Goal: Task Accomplishment & Management: Manage account settings

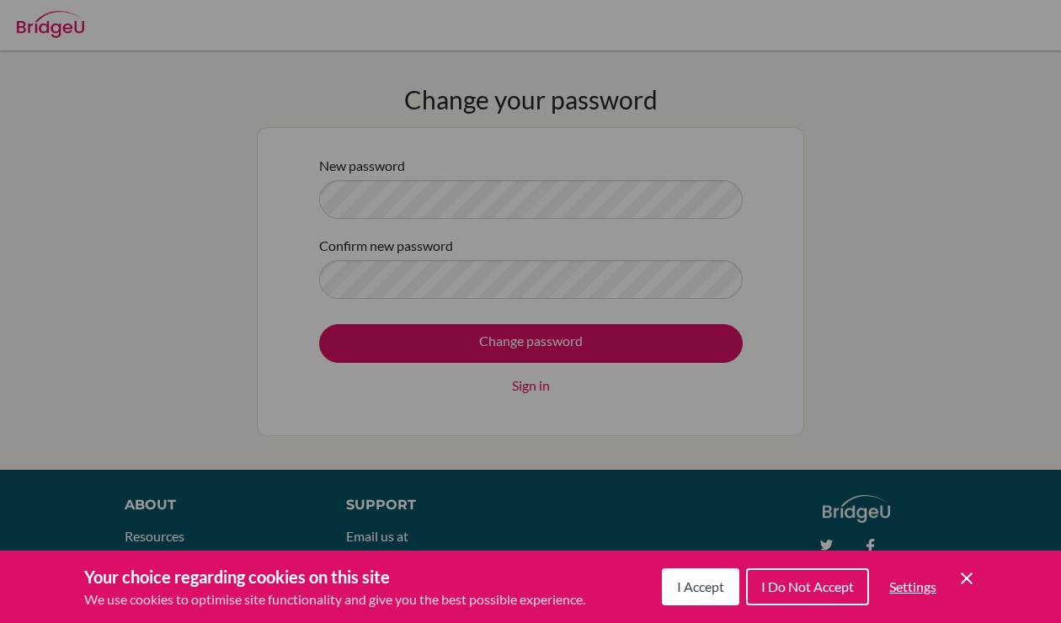
click at [696, 573] on button "I Accept" at bounding box center [700, 586] width 77 height 37
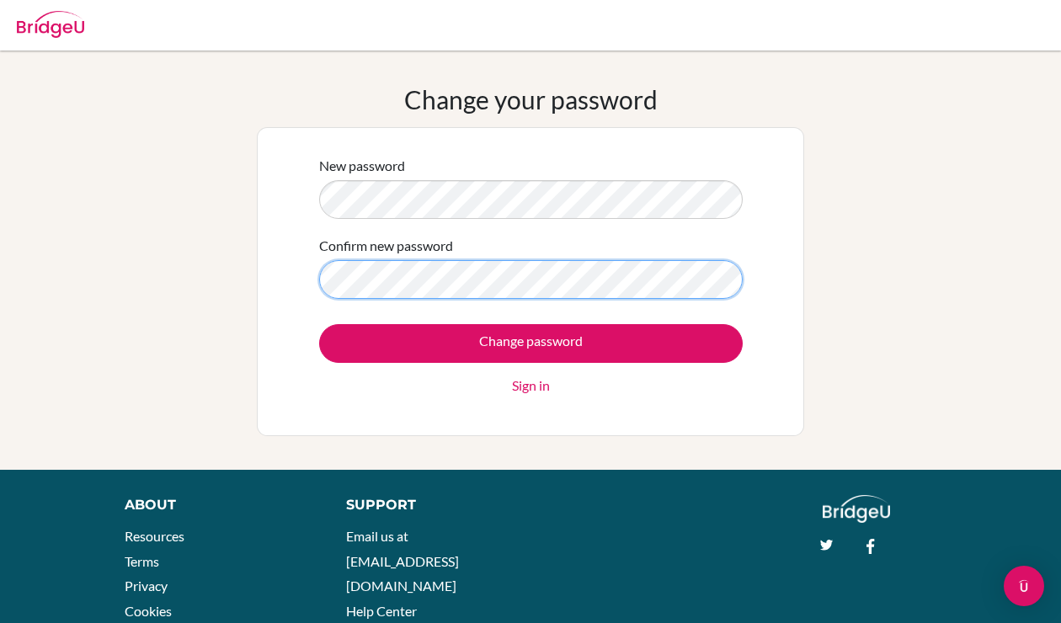
click at [319, 324] on input "Change password" at bounding box center [530, 343] width 423 height 39
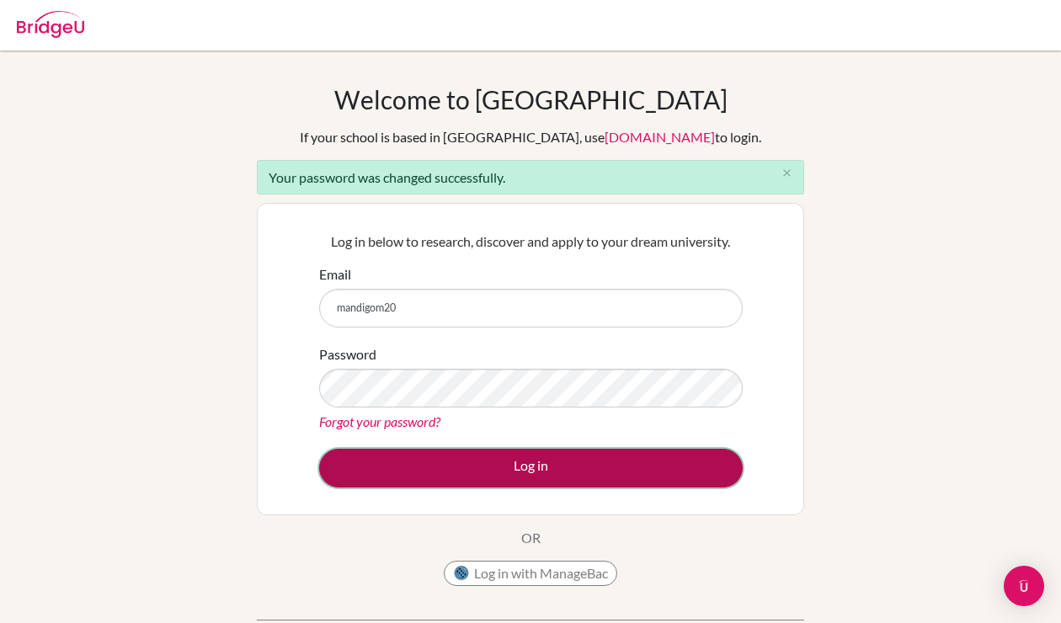
click at [508, 469] on button "Log in" at bounding box center [530, 468] width 423 height 39
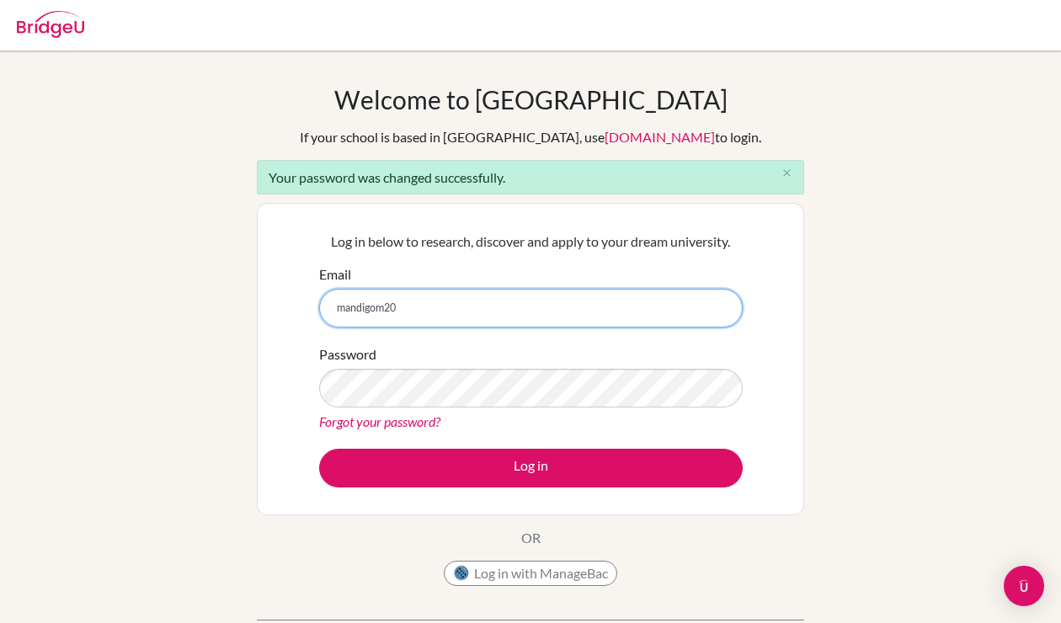
click at [436, 303] on input "mandigom20" at bounding box center [530, 308] width 423 height 39
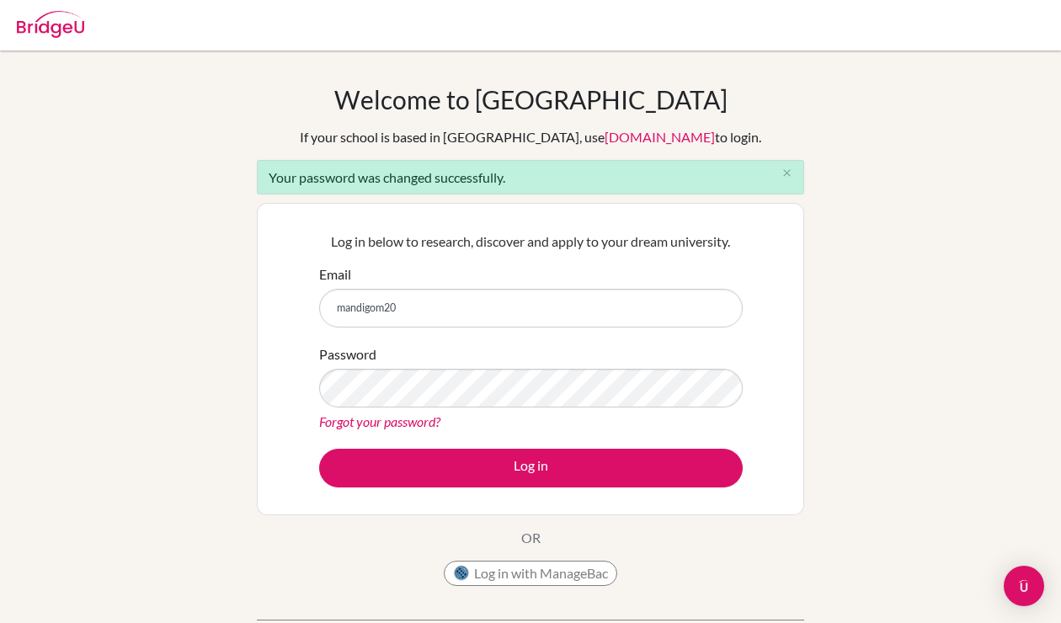
click at [555, 284] on div "Email mandigom20" at bounding box center [530, 295] width 423 height 63
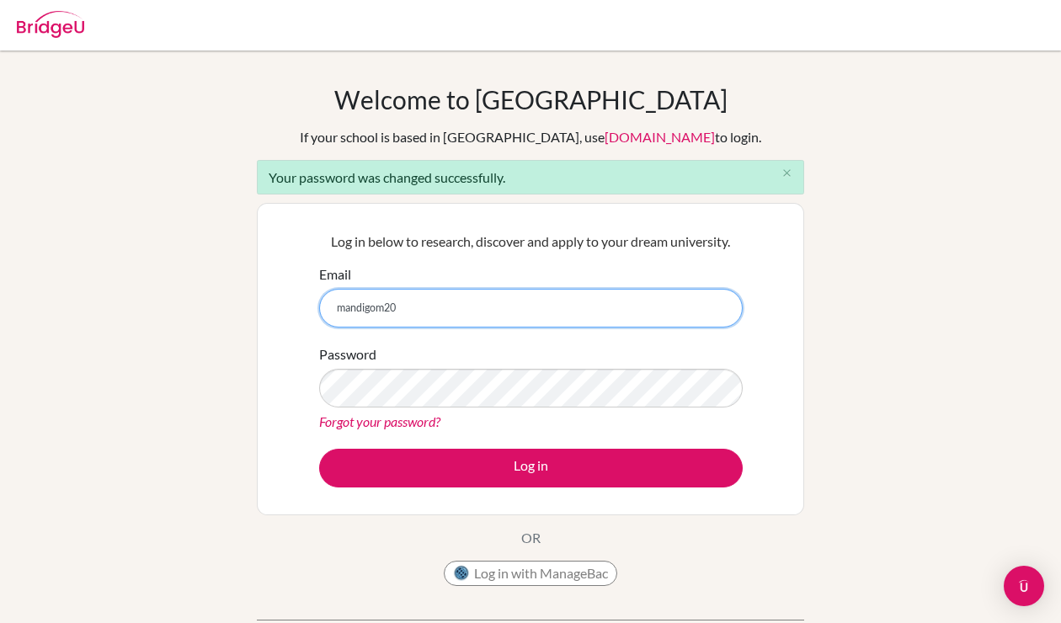
click at [414, 306] on input "mandigom20" at bounding box center [530, 308] width 423 height 39
click at [319, 449] on button "Log in" at bounding box center [530, 468] width 423 height 39
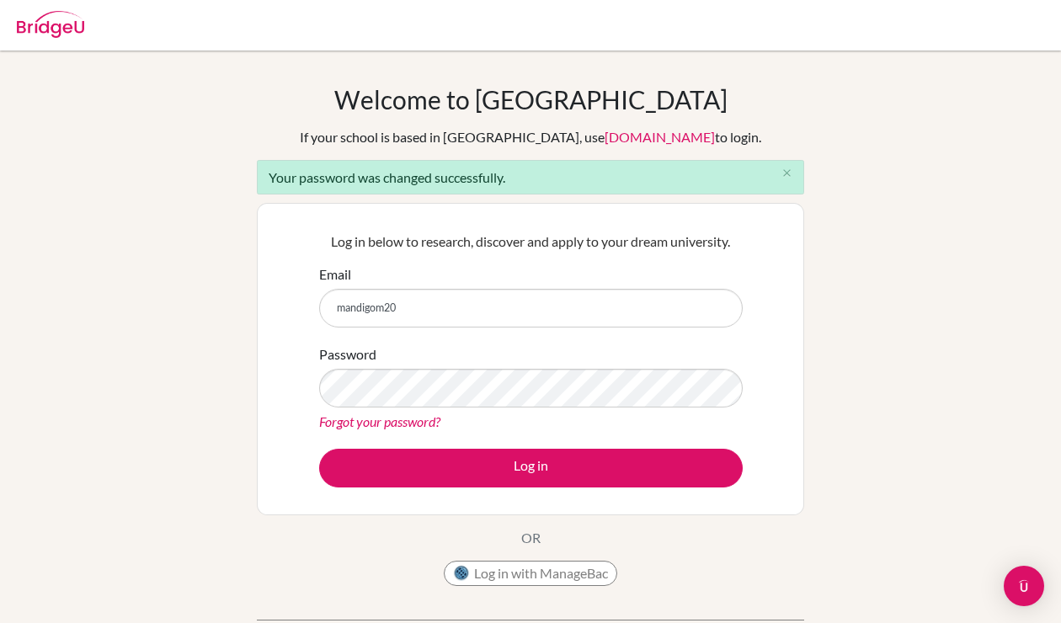
click at [732, 353] on div "Password Forgot your password?" at bounding box center [530, 388] width 423 height 88
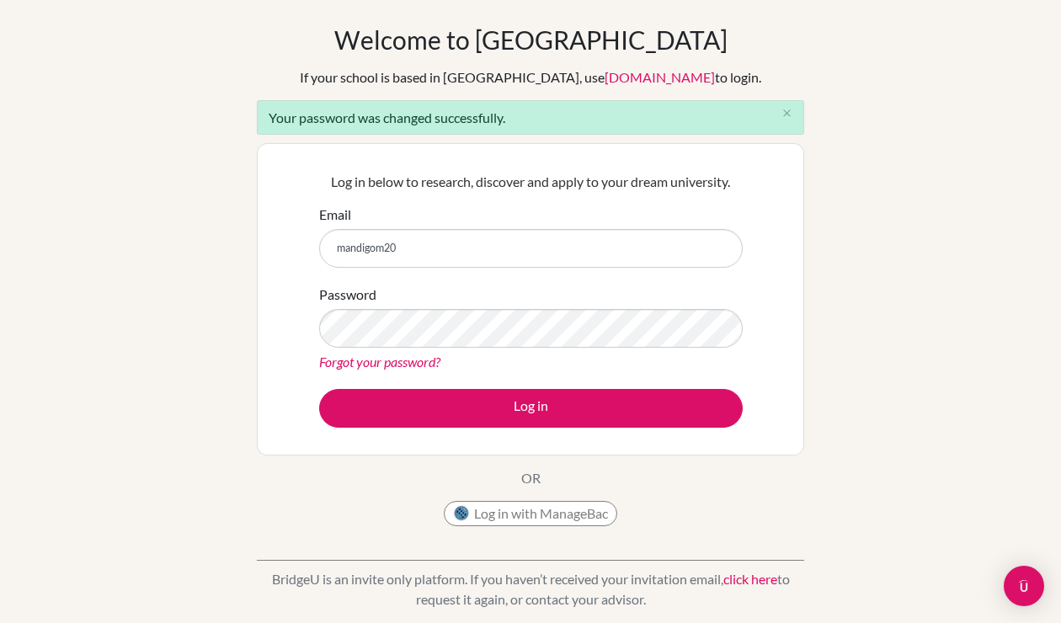
scroll to position [56, 0]
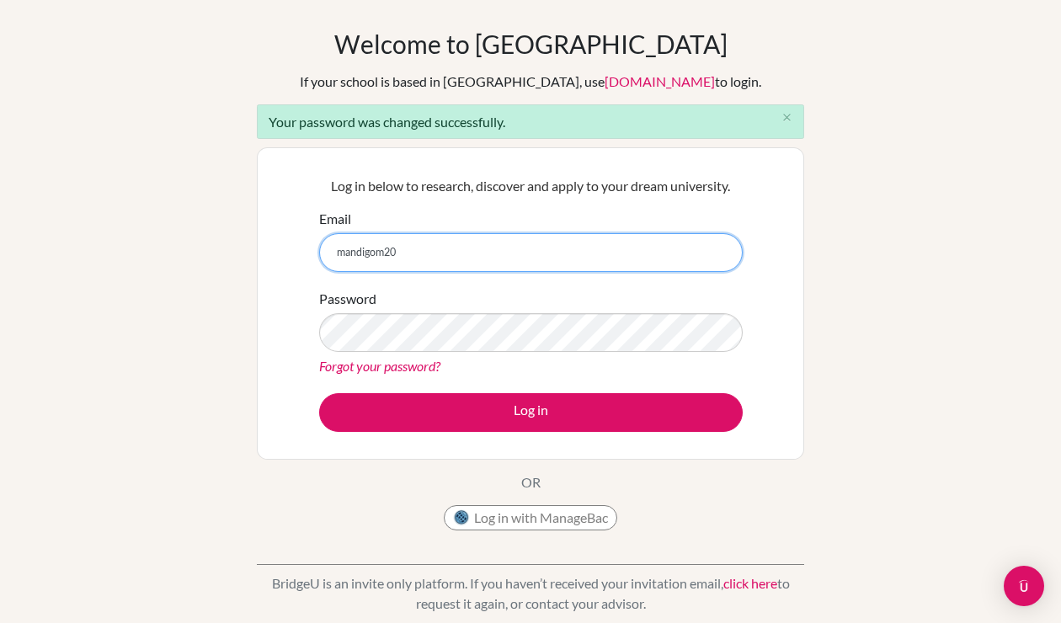
click at [407, 253] on input "mandigom20" at bounding box center [530, 252] width 423 height 39
paste input ", symbol (@"
click at [440, 256] on input "mandigom20, symbol (@" at bounding box center [530, 252] width 423 height 39
type input "[EMAIL_ADDRESS][DOMAIN_NAME]"
click at [319, 393] on button "Log in" at bounding box center [530, 412] width 423 height 39
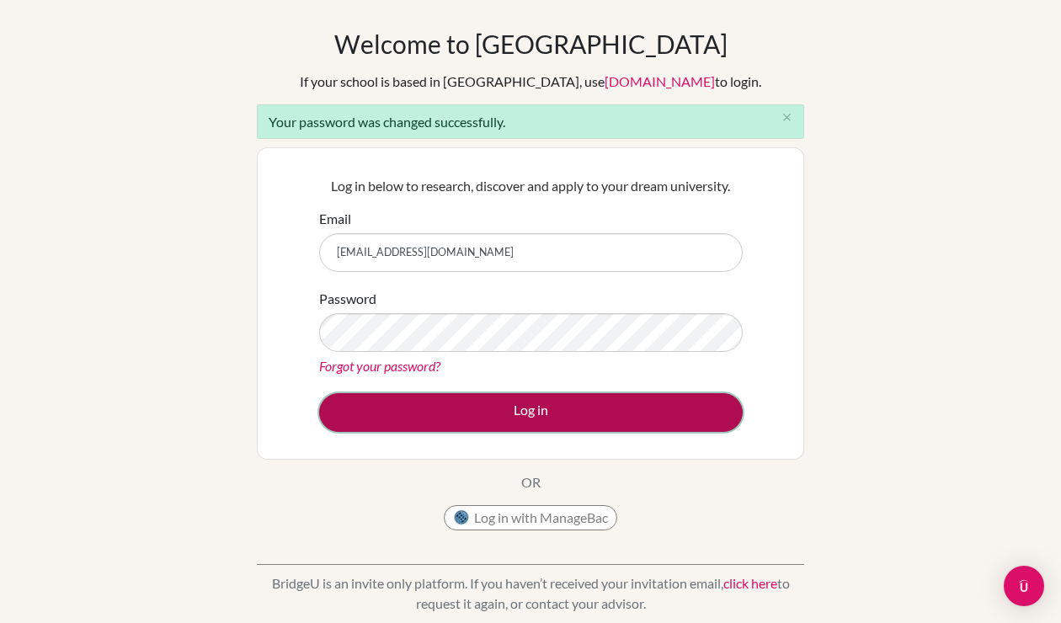
click at [451, 401] on button "Log in" at bounding box center [530, 412] width 423 height 39
